Goal: Check status: Check status

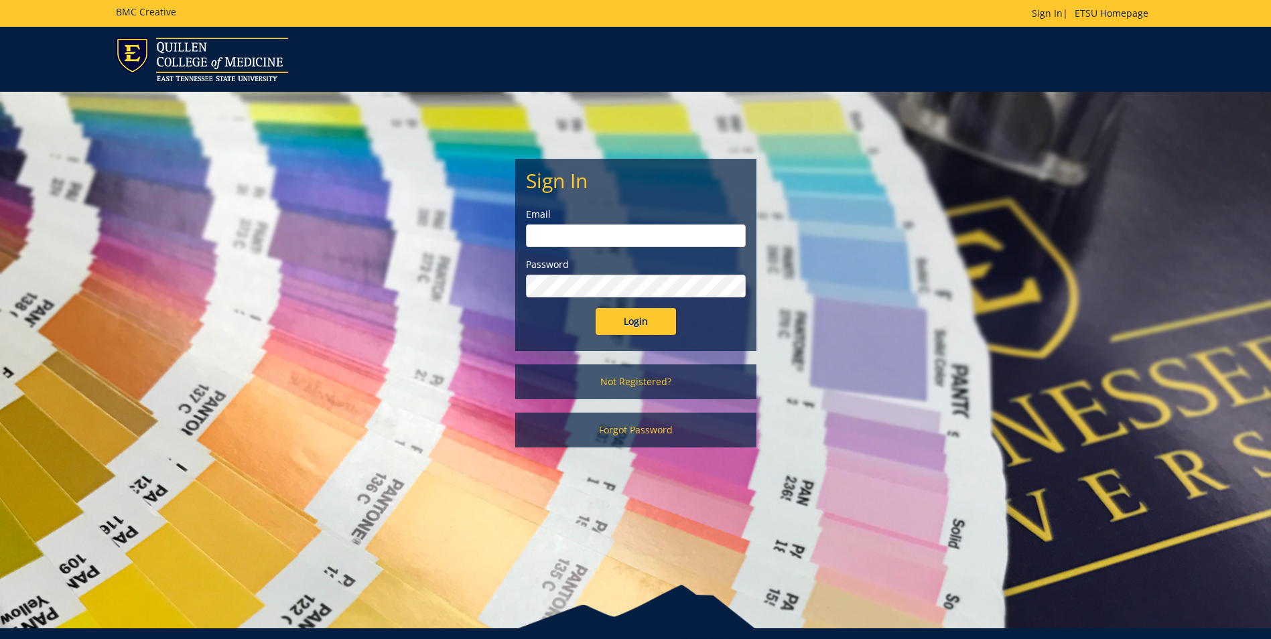
click at [557, 236] on input "email" at bounding box center [636, 235] width 220 height 23
type input "quallsd@etsu.edu"
click at [619, 324] on input "Login" at bounding box center [636, 321] width 80 height 27
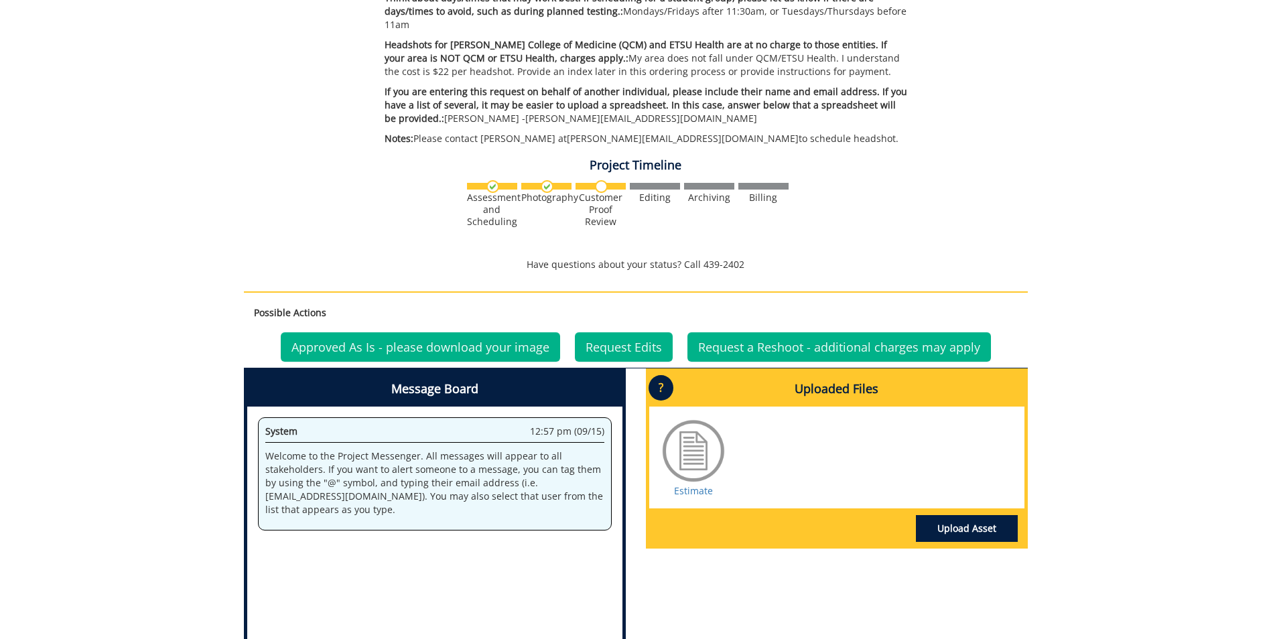
scroll to position [321, 0]
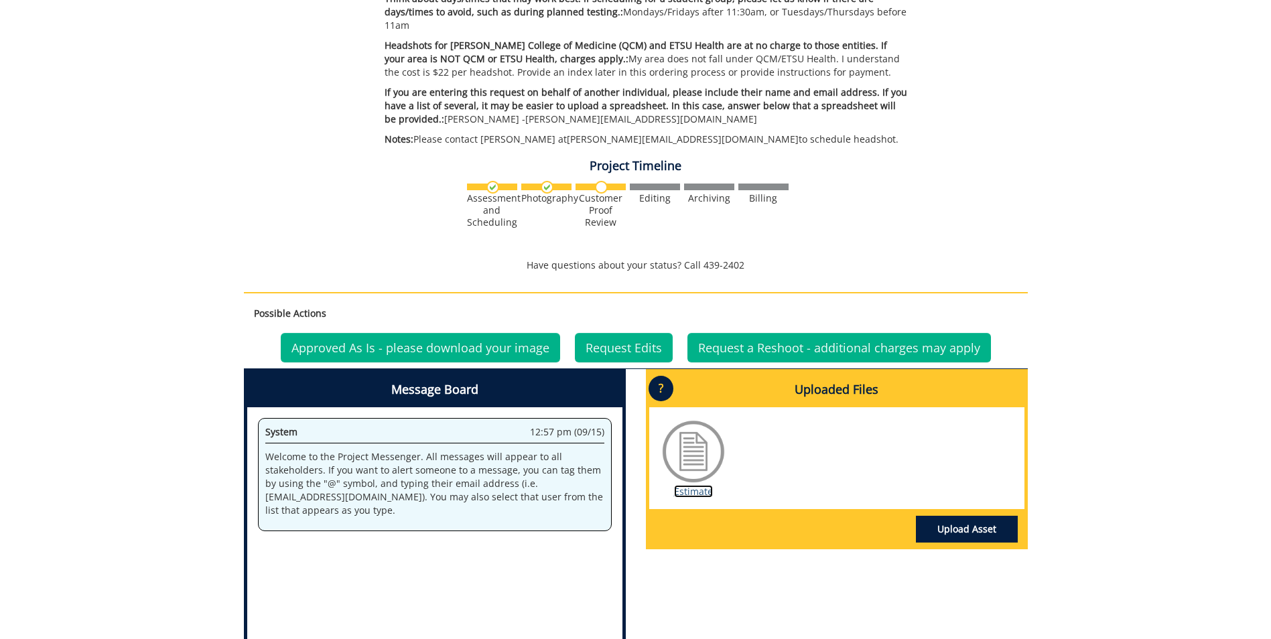
click at [697, 485] on link "Estimate" at bounding box center [693, 491] width 39 height 13
click at [411, 334] on link "Approved As Is - please download your image" at bounding box center [420, 347] width 279 height 29
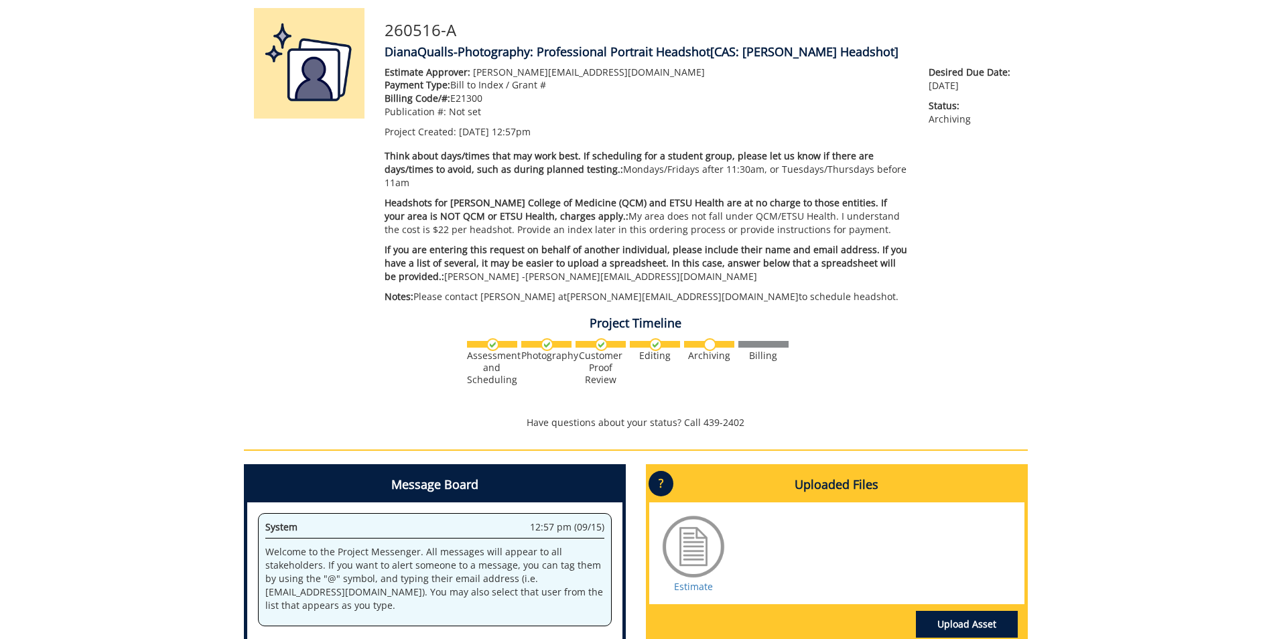
scroll to position [32, 0]
